Goal: Task Accomplishment & Management: Manage account settings

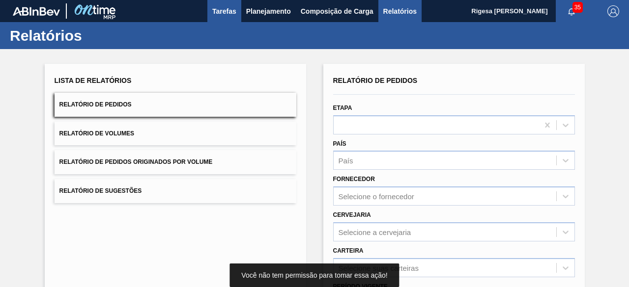
click at [234, 8] on span "Tarefas" at bounding box center [224, 11] width 24 height 12
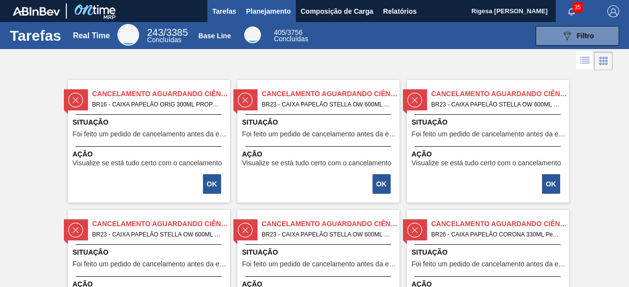
click at [274, 8] on span "Planejamento" at bounding box center [268, 11] width 45 height 12
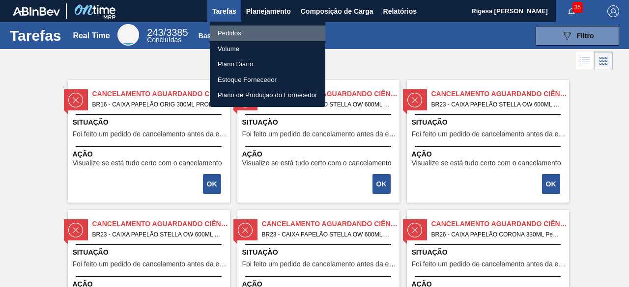
click at [243, 31] on li "Pedidos" at bounding box center [267, 34] width 115 height 16
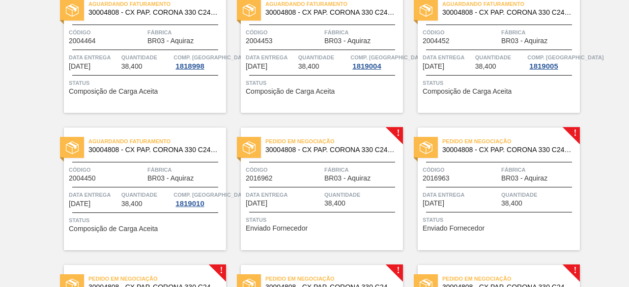
scroll to position [98, 0]
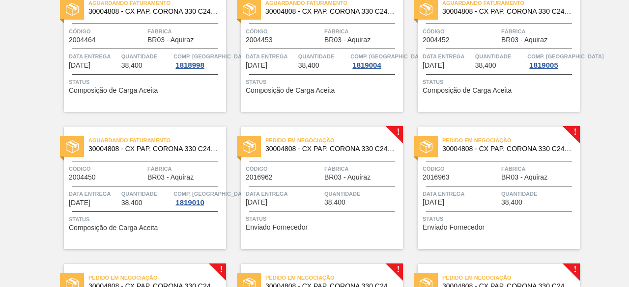
click at [340, 189] on span "Quantidade" at bounding box center [362, 194] width 76 height 10
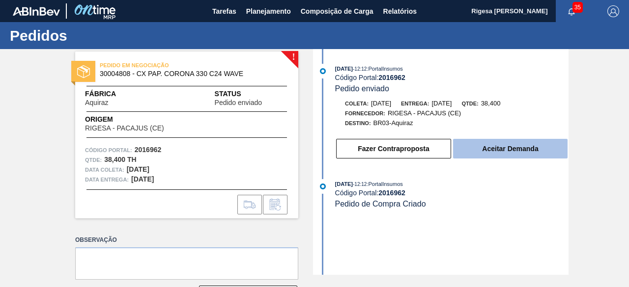
click at [493, 154] on button "Aceitar Demanda" at bounding box center [510, 149] width 114 height 20
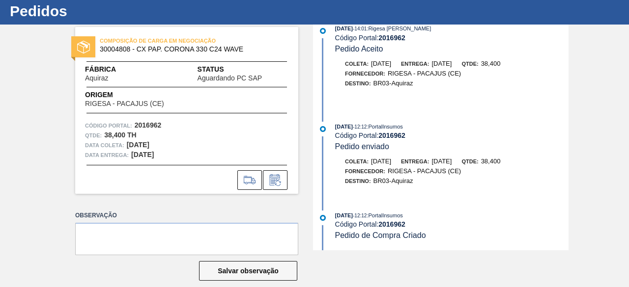
scroll to position [36, 0]
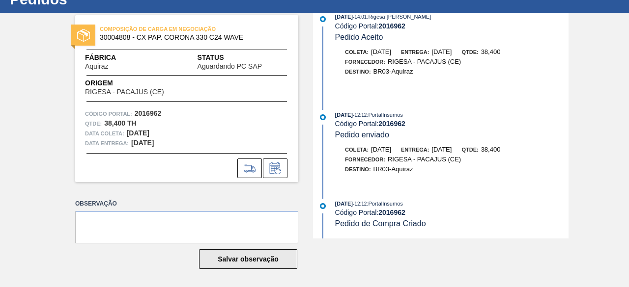
click at [260, 258] on button "Salvar observação" at bounding box center [248, 259] width 98 height 20
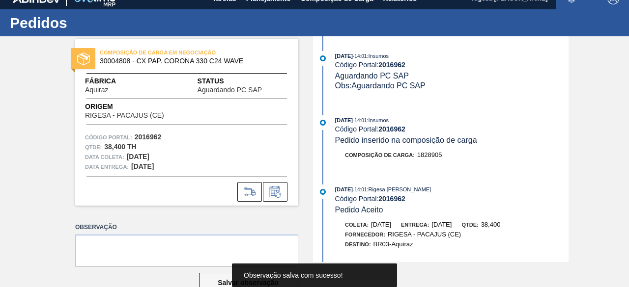
scroll to position [0, 0]
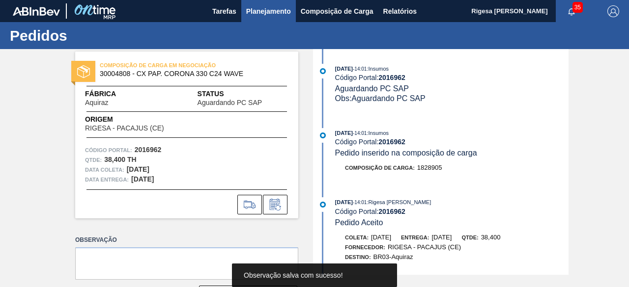
click at [272, 8] on span "Planejamento" at bounding box center [268, 11] width 45 height 12
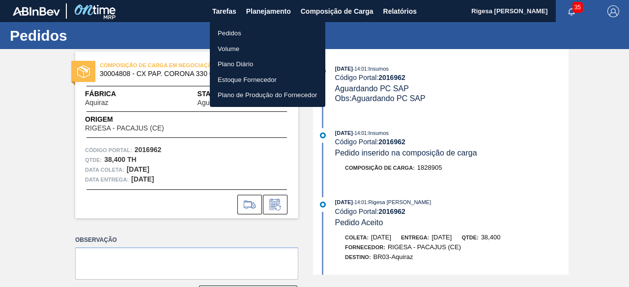
click at [238, 30] on li "Pedidos" at bounding box center [267, 34] width 115 height 16
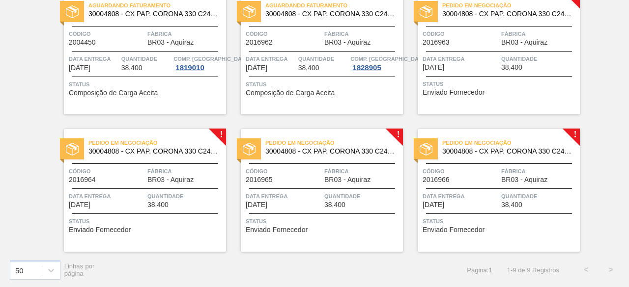
scroll to position [234, 0]
click at [512, 77] on div "Pedido em Negociação 30004808 - CX PAP. CORONA 330 C24 WAVE Código 2016963 Fábr…" at bounding box center [498, 52] width 162 height 123
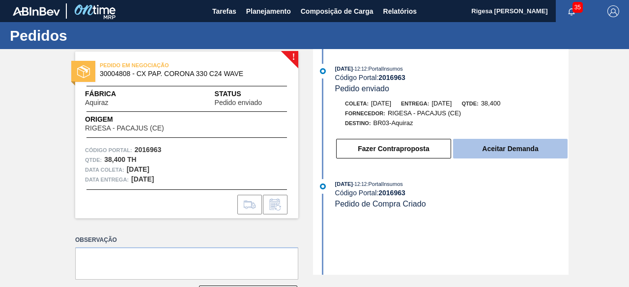
click at [479, 158] on button "Aceitar Demanda" at bounding box center [510, 149] width 114 height 20
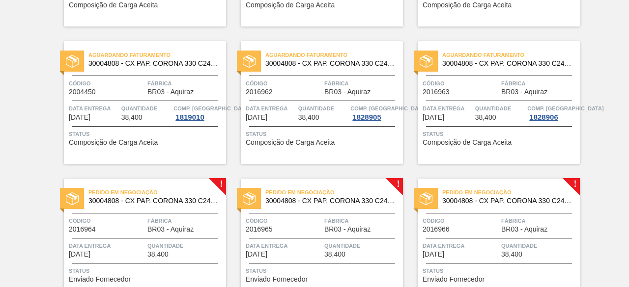
scroll to position [234, 0]
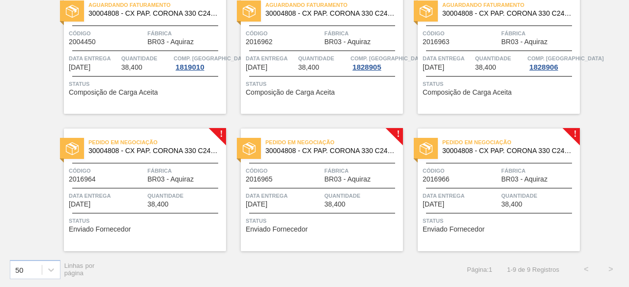
click at [172, 185] on div "Pedido em Negociação 30004808 - CX PAP. CORONA 330 C24 WAVE Código 2016964 Fábr…" at bounding box center [145, 190] width 162 height 123
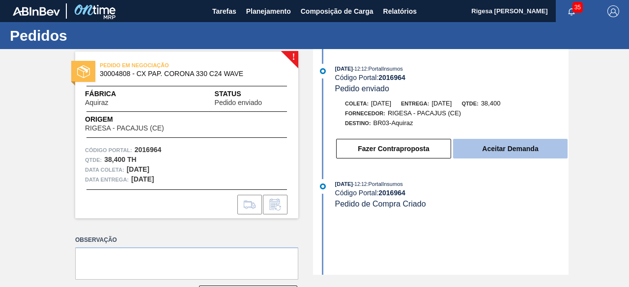
click at [485, 149] on button "Aceitar Demanda" at bounding box center [510, 149] width 114 height 20
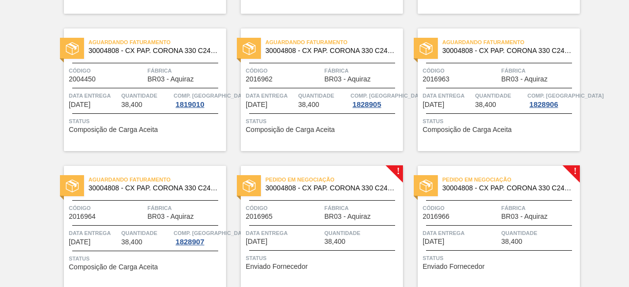
scroll to position [234, 0]
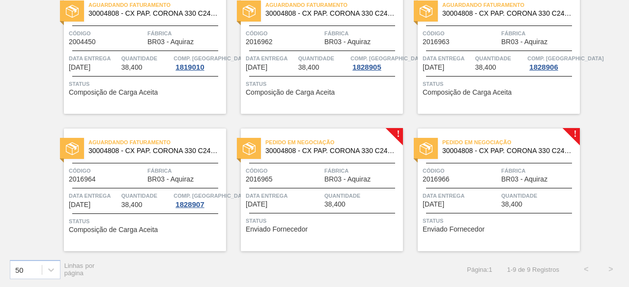
click at [341, 186] on div "Pedido em Negociação 30004808 - CX PAP. CORONA 330 C24 WAVE Código 2016965 Fábr…" at bounding box center [322, 190] width 162 height 123
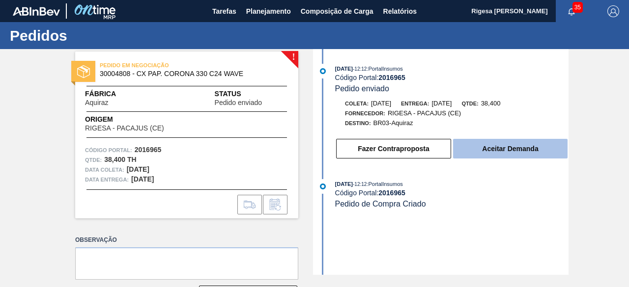
click at [530, 147] on button "Aceitar Demanda" at bounding box center [510, 149] width 114 height 20
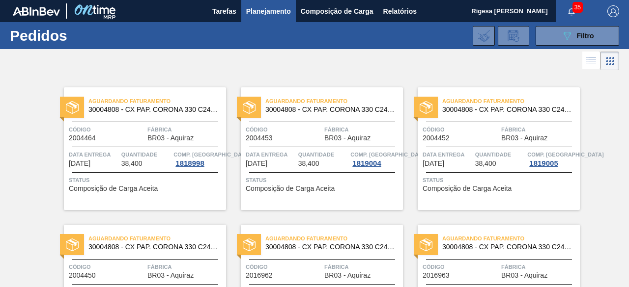
scroll to position [234, 0]
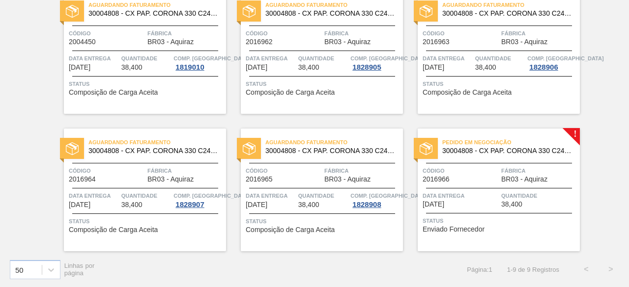
click at [502, 186] on div "Pedido em Negociação 30004808 - CX PAP. CORONA 330 C24 WAVE Código 2016966 Fábr…" at bounding box center [498, 190] width 162 height 123
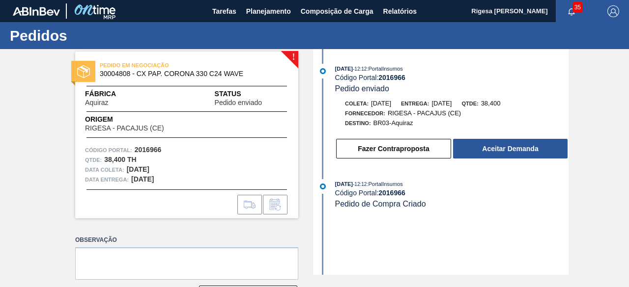
click at [498, 139] on div "Fazer Contraproposta Aceitar Demanda" at bounding box center [451, 149] width 233 height 22
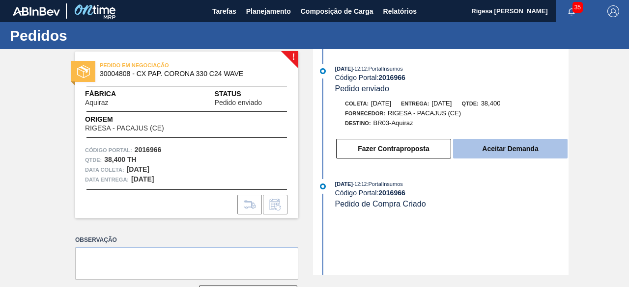
click at [500, 146] on button "Aceitar Demanda" at bounding box center [510, 149] width 114 height 20
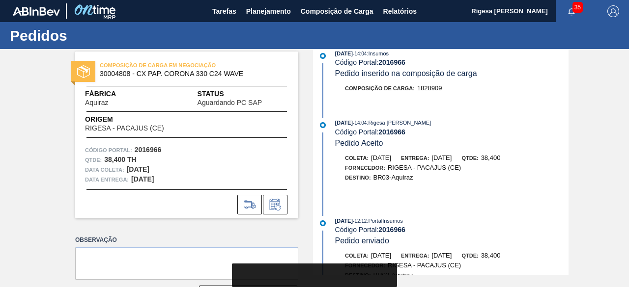
scroll to position [153, 0]
